Goal: Ask a question

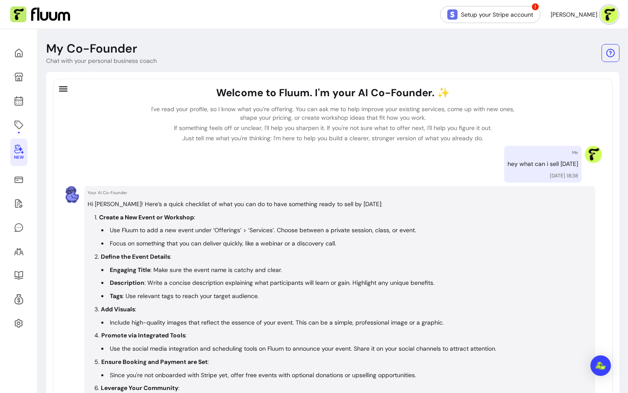
scroll to position [17, 0]
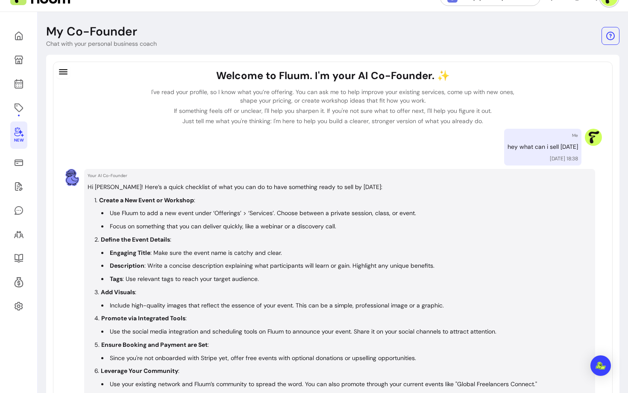
click at [62, 71] on icon "button" at bounding box center [63, 71] width 9 height 5
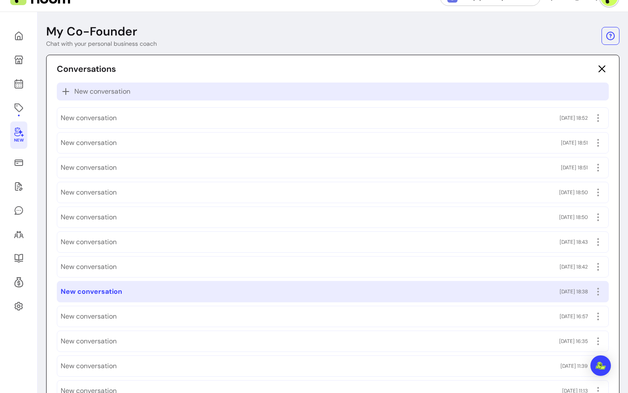
click at [83, 85] on div "New conversation" at bounding box center [333, 92] width 552 height 18
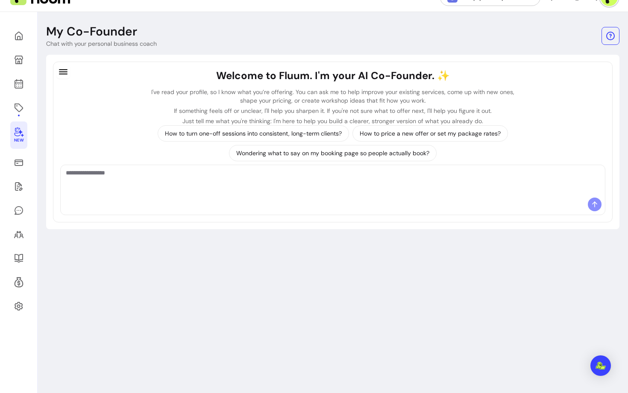
click at [234, 208] on div at bounding box center [333, 205] width 545 height 17
click at [228, 192] on textarea "Ask me anything..." at bounding box center [333, 181] width 534 height 26
type textarea "**********"
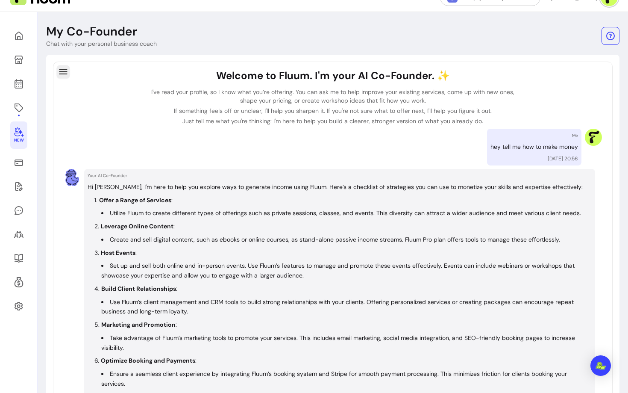
click at [65, 68] on icon "button" at bounding box center [63, 72] width 10 height 10
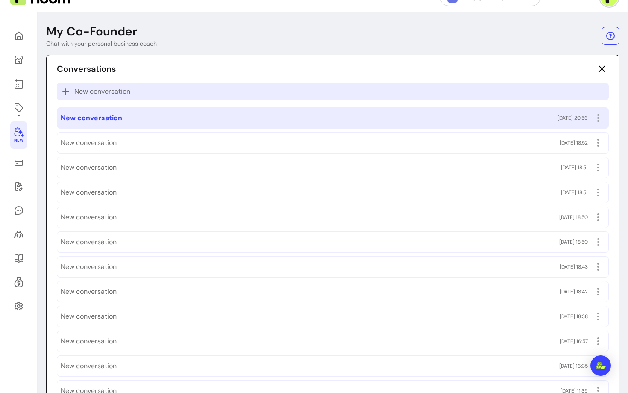
click at [163, 97] on div "New conversation" at bounding box center [333, 92] width 552 height 18
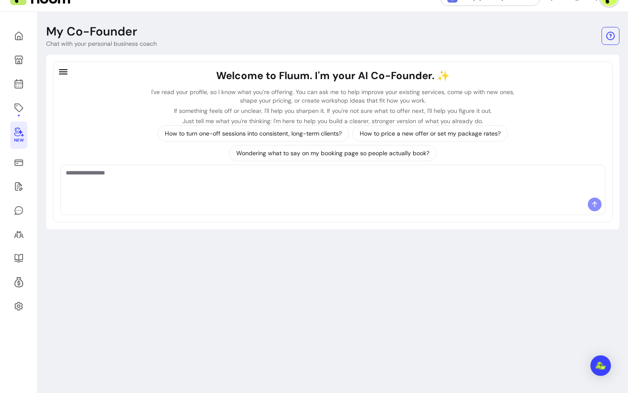
click at [282, 212] on div at bounding box center [333, 205] width 545 height 17
click at [269, 197] on div at bounding box center [333, 181] width 545 height 32
type textarea "**********"
